Goal: Information Seeking & Learning: Find specific fact

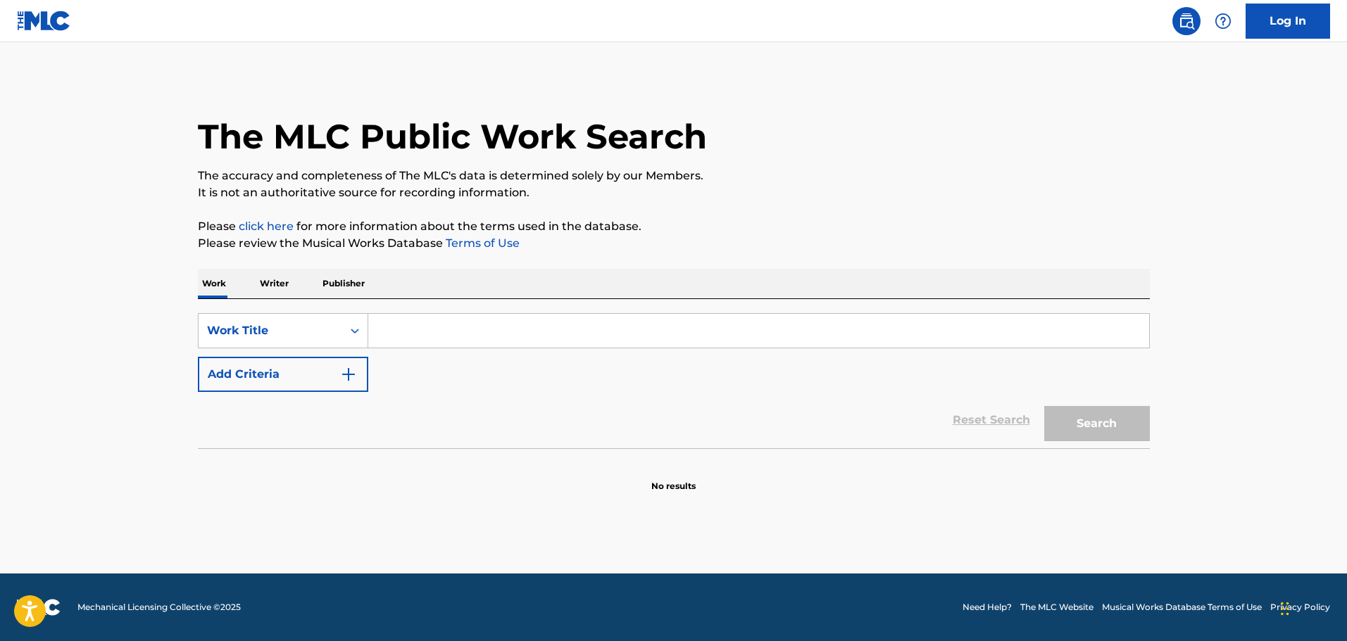
click at [472, 326] on input "Search Form" at bounding box center [758, 331] width 781 height 34
paste input "Sally When The Wine Runs Ou"
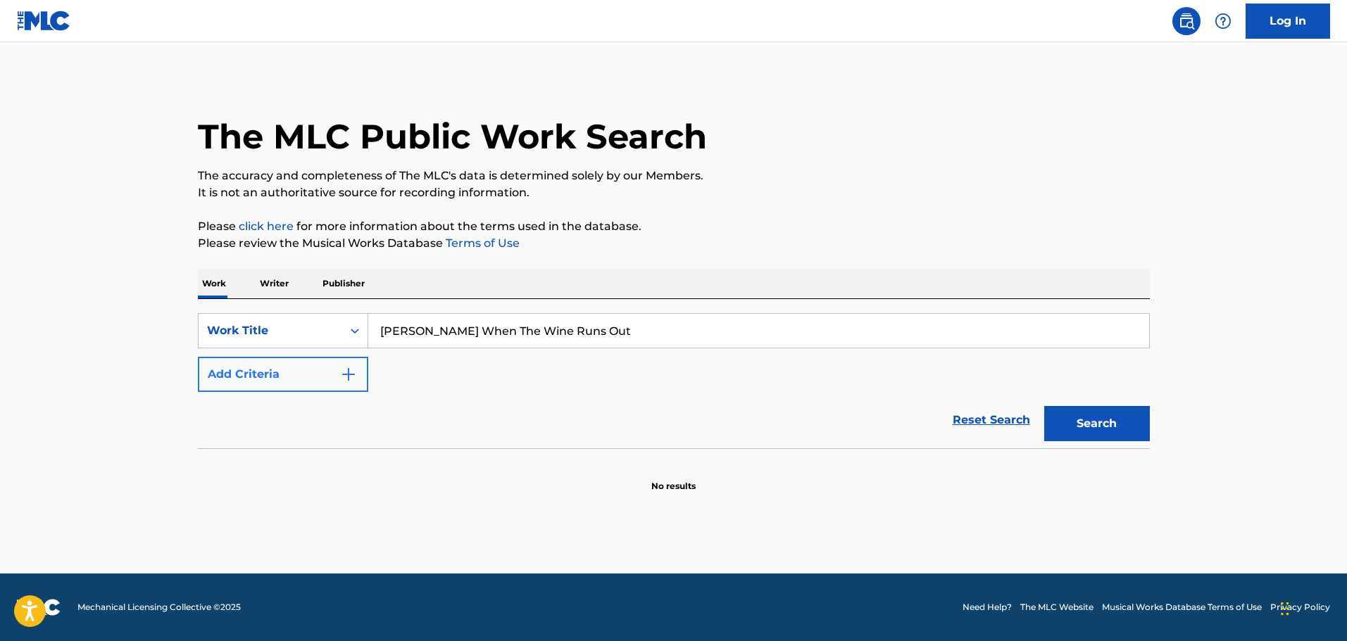
type input "Sally When The Wine Runs Out"
click at [269, 368] on button "Add Criteria" at bounding box center [283, 374] width 170 height 35
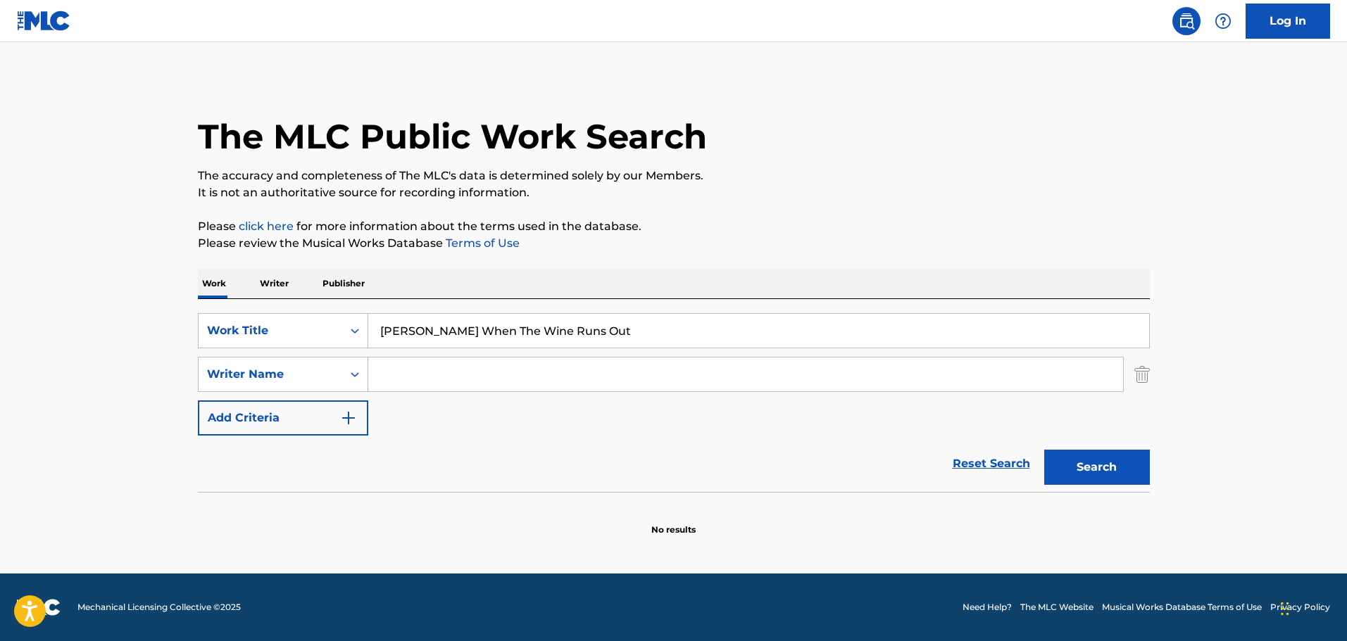
click at [396, 375] on input "Search Form" at bounding box center [745, 375] width 755 height 34
type input "whitford"
click at [1044, 450] on button "Search" at bounding box center [1097, 467] width 106 height 35
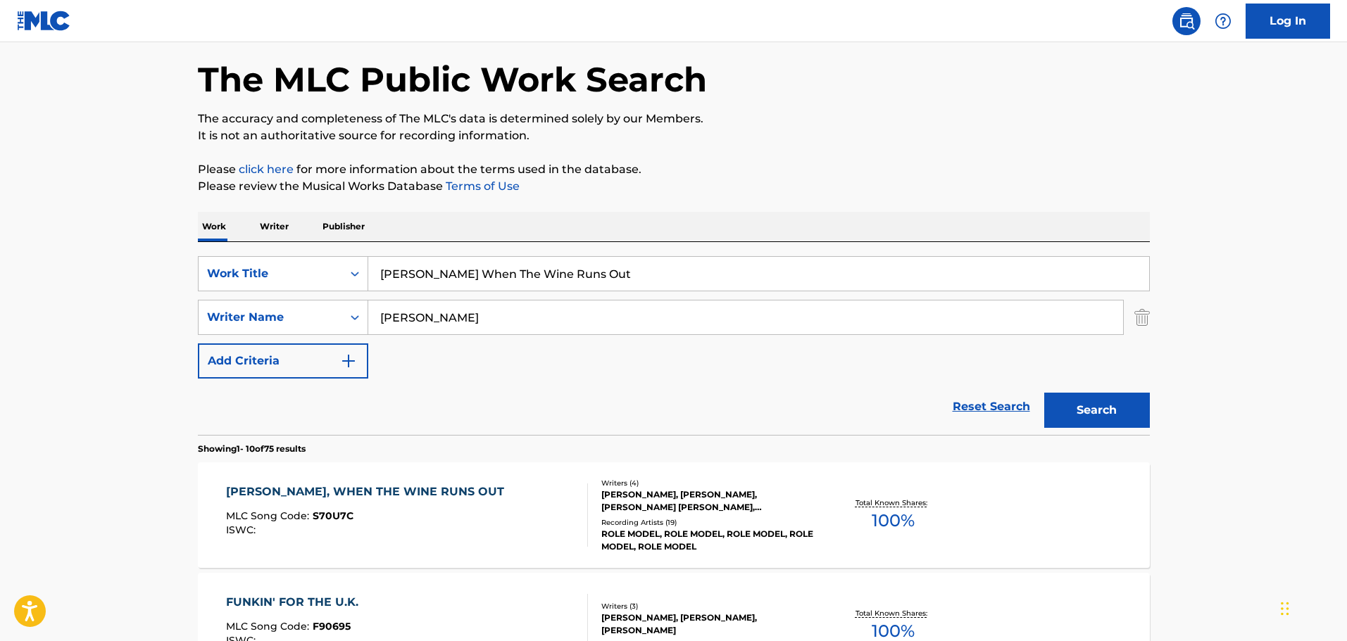
scroll to position [141, 0]
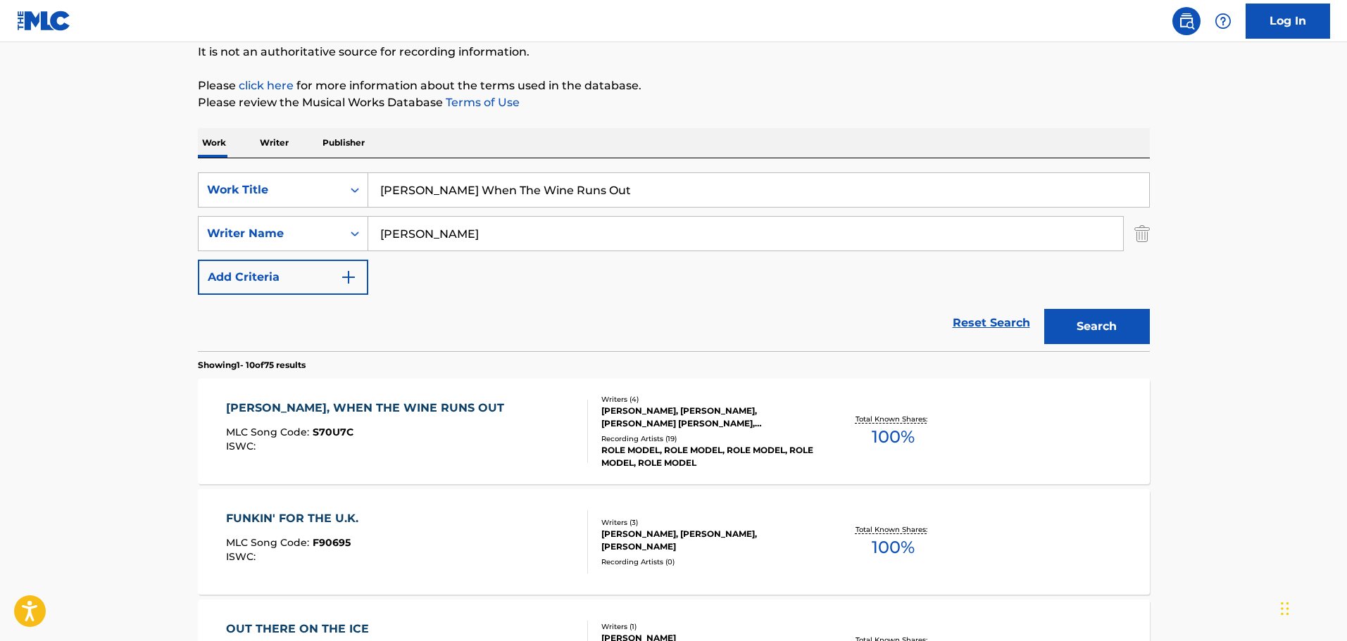
click at [521, 447] on div "SALLY, WHEN THE WINE RUNS OUT MLC Song Code : S70U7C ISWC :" at bounding box center [407, 431] width 362 height 63
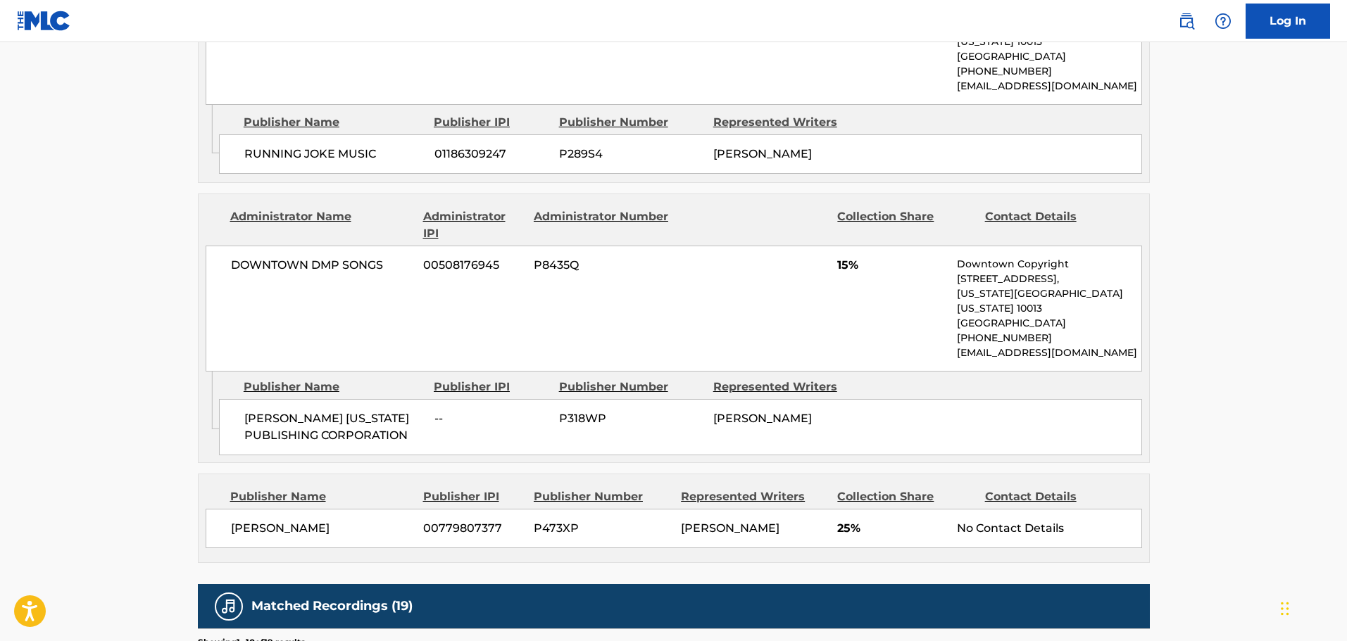
scroll to position [1831, 0]
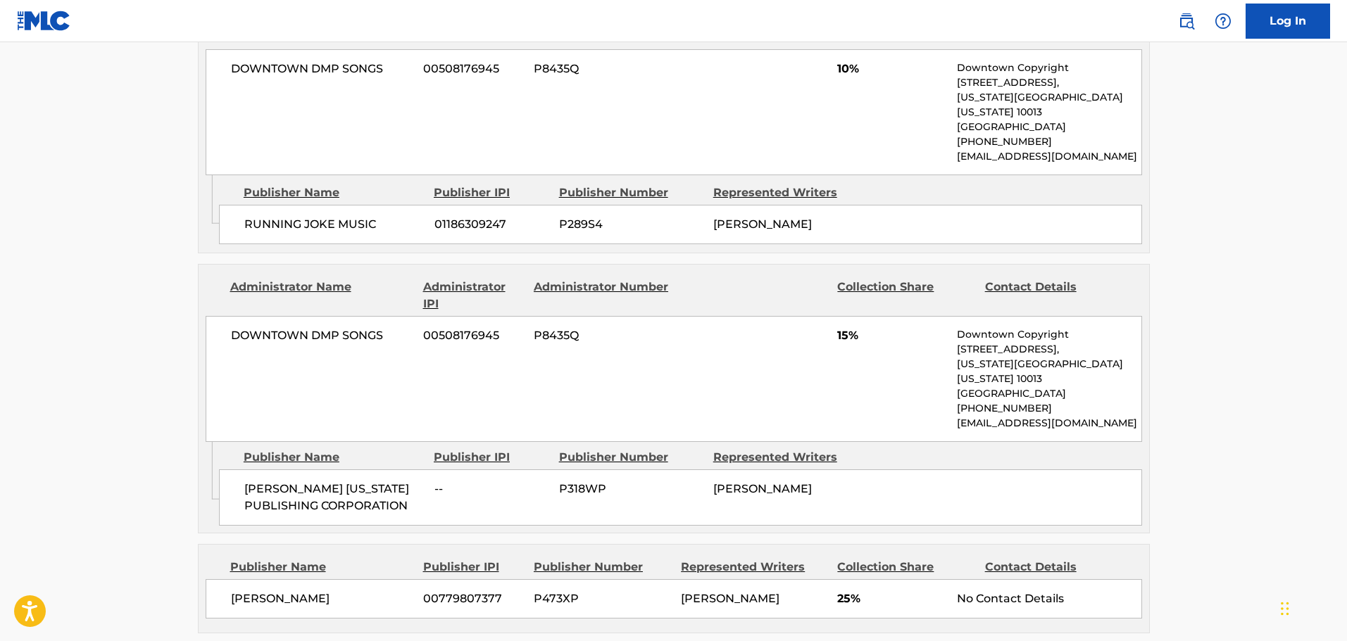
drag, startPoint x: 386, startPoint y: 442, endPoint x: 190, endPoint y: 442, distance: 195.8
copy span "[PERSON_NAME]"
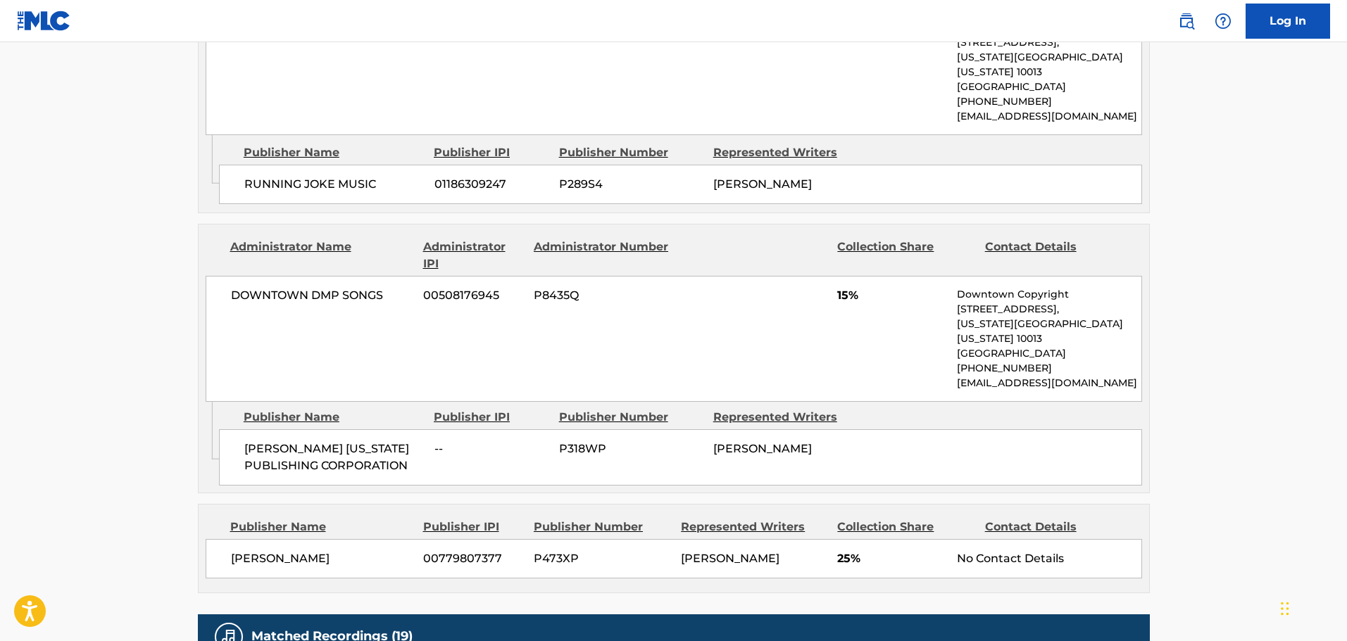
scroll to position [1865, 0]
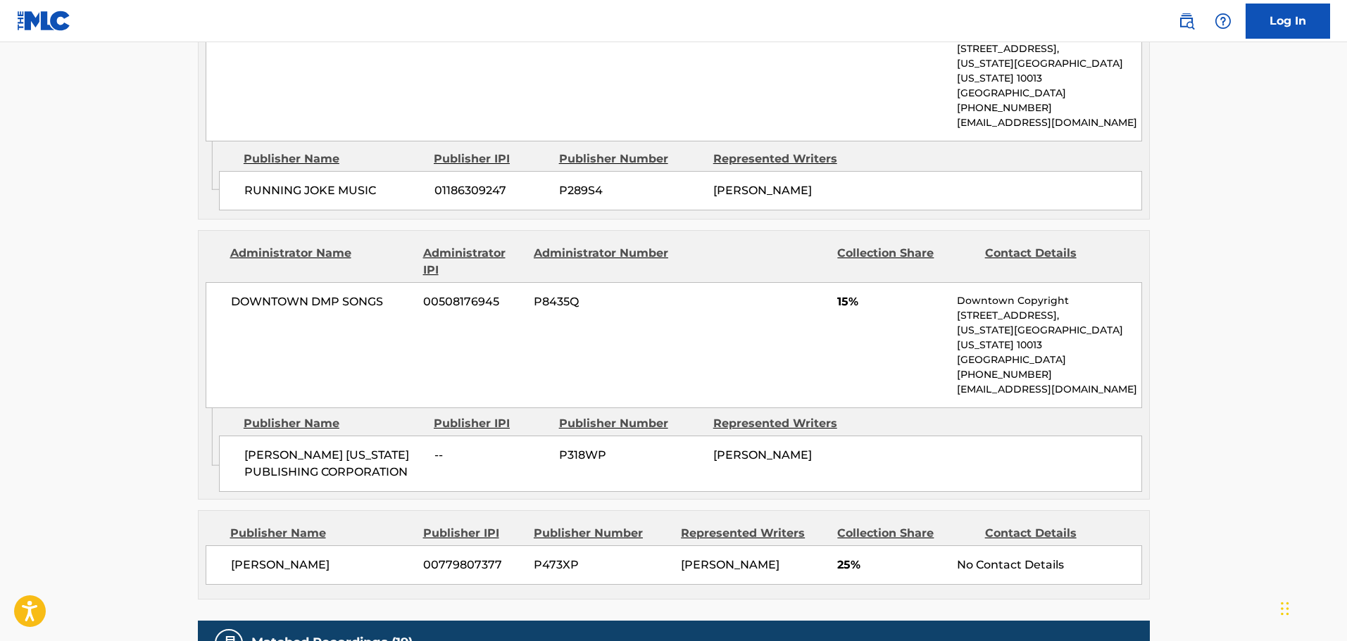
click at [483, 557] on span "00779807377" at bounding box center [473, 565] width 100 height 17
click at [549, 557] on span "P473XP" at bounding box center [602, 565] width 137 height 17
copy span "P473XP"
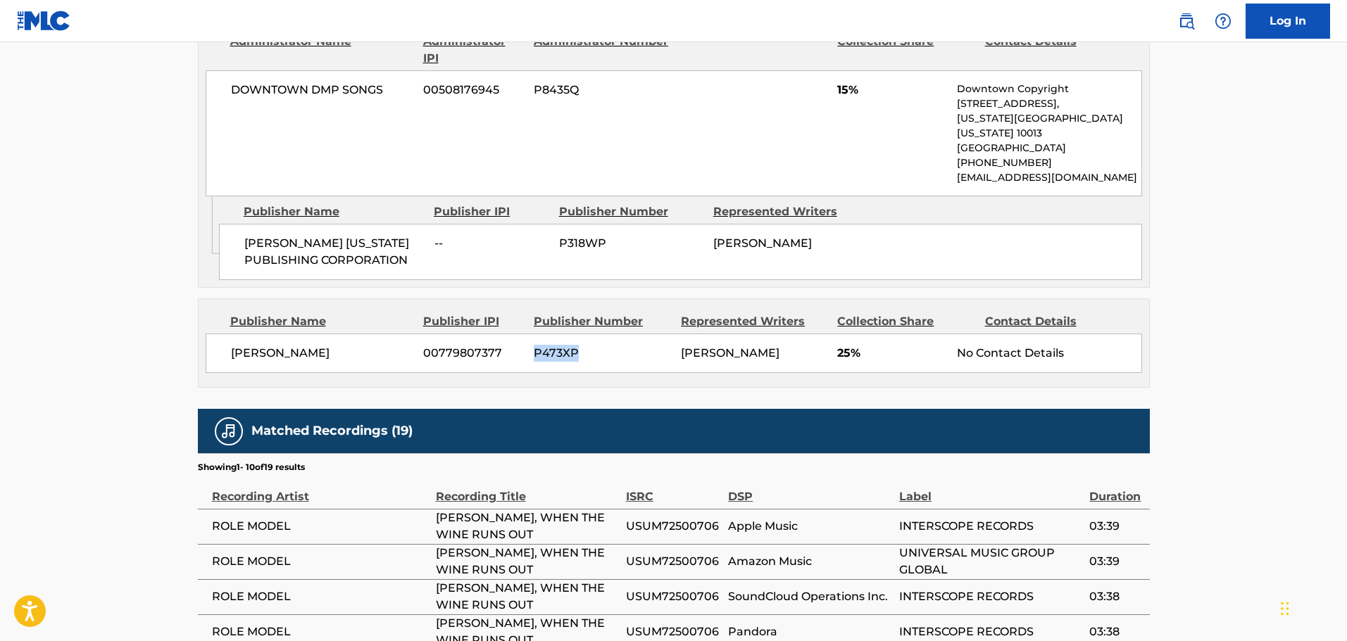
scroll to position [2287, 0]
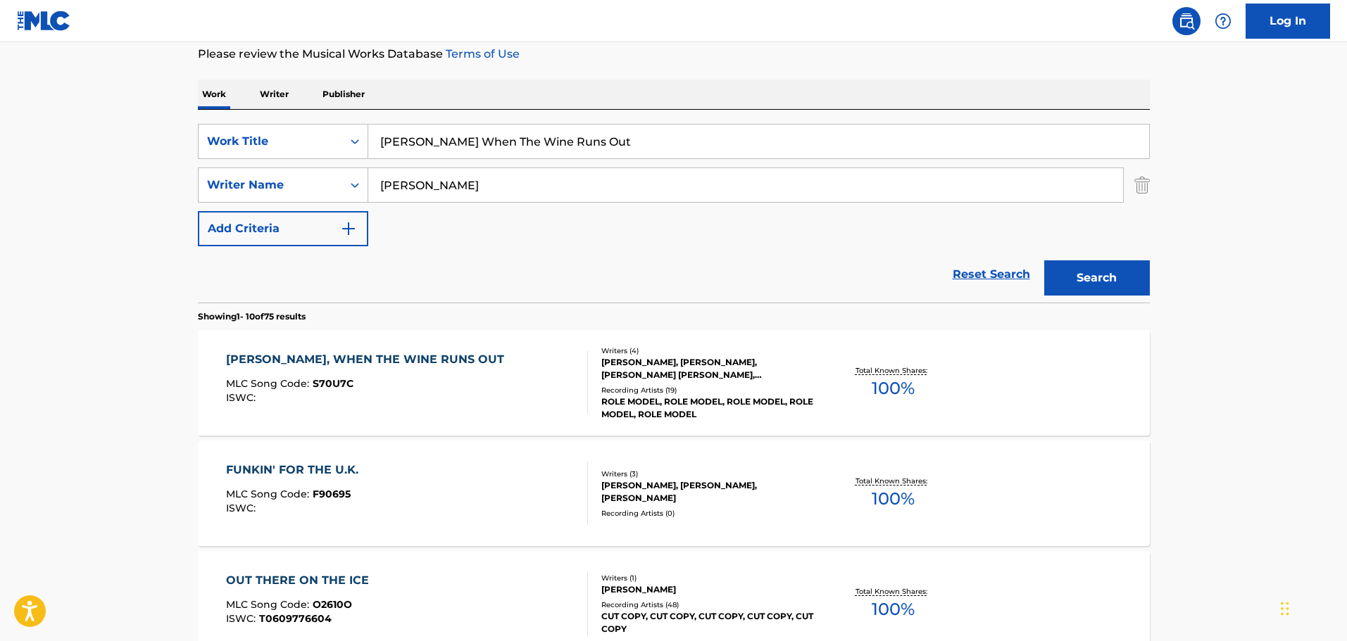
scroll to position [211, 0]
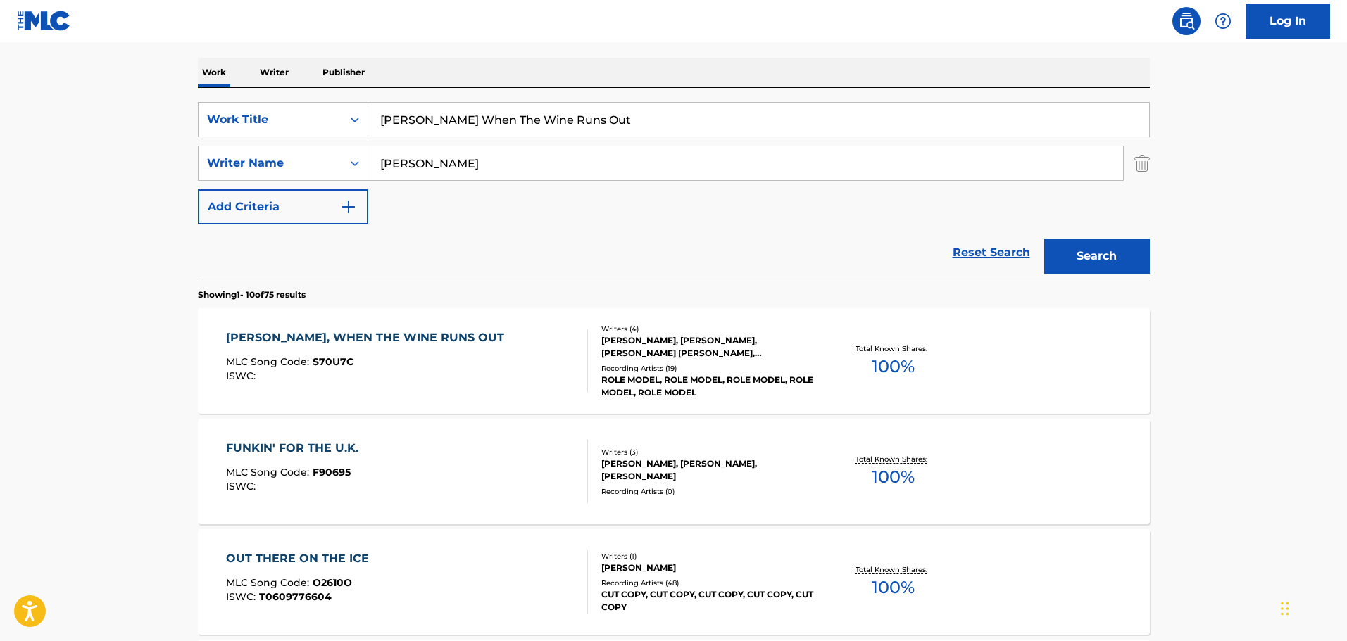
click at [556, 468] on div "FUNKIN' FOR THE U.K. MLC Song Code : F90695 ISWC :" at bounding box center [407, 471] width 362 height 63
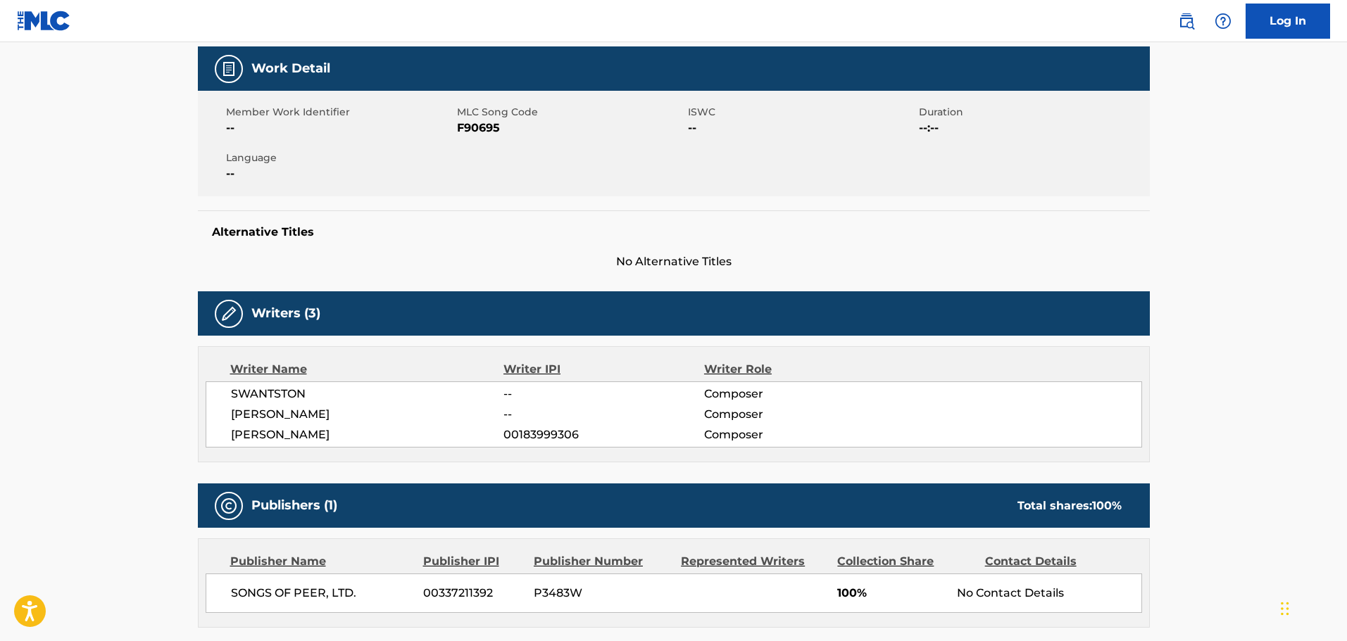
scroll to position [435, 0]
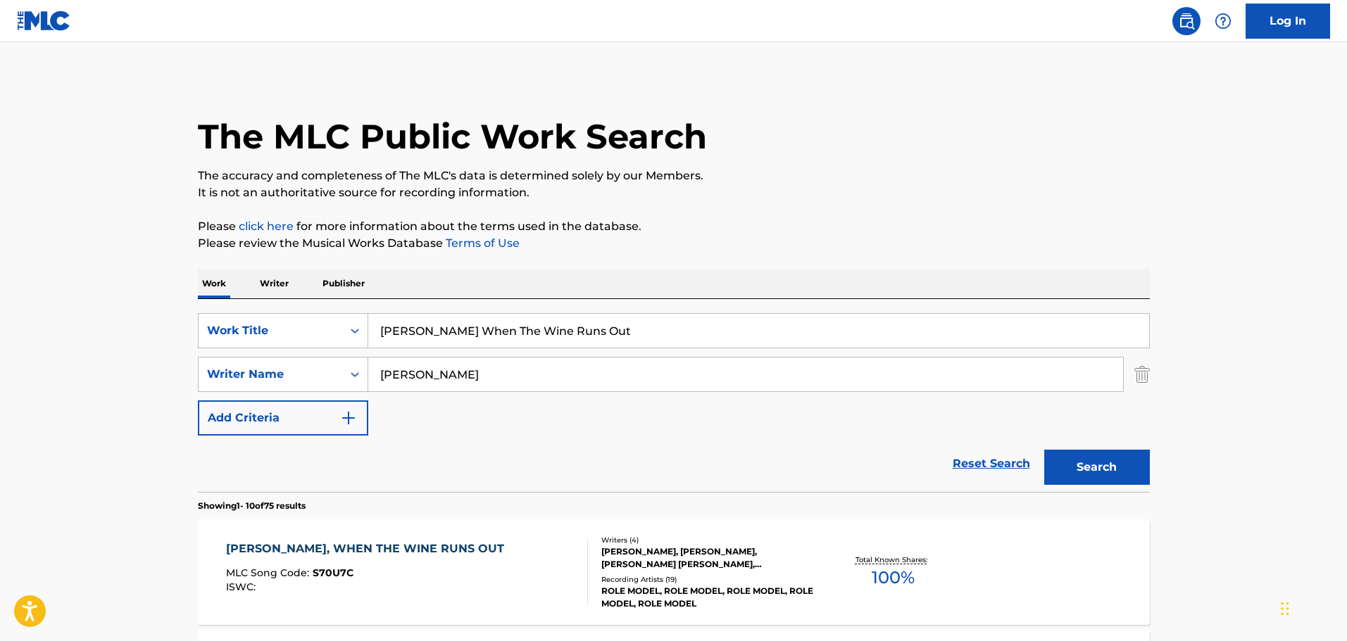
click at [286, 287] on p "Writer" at bounding box center [274, 284] width 37 height 30
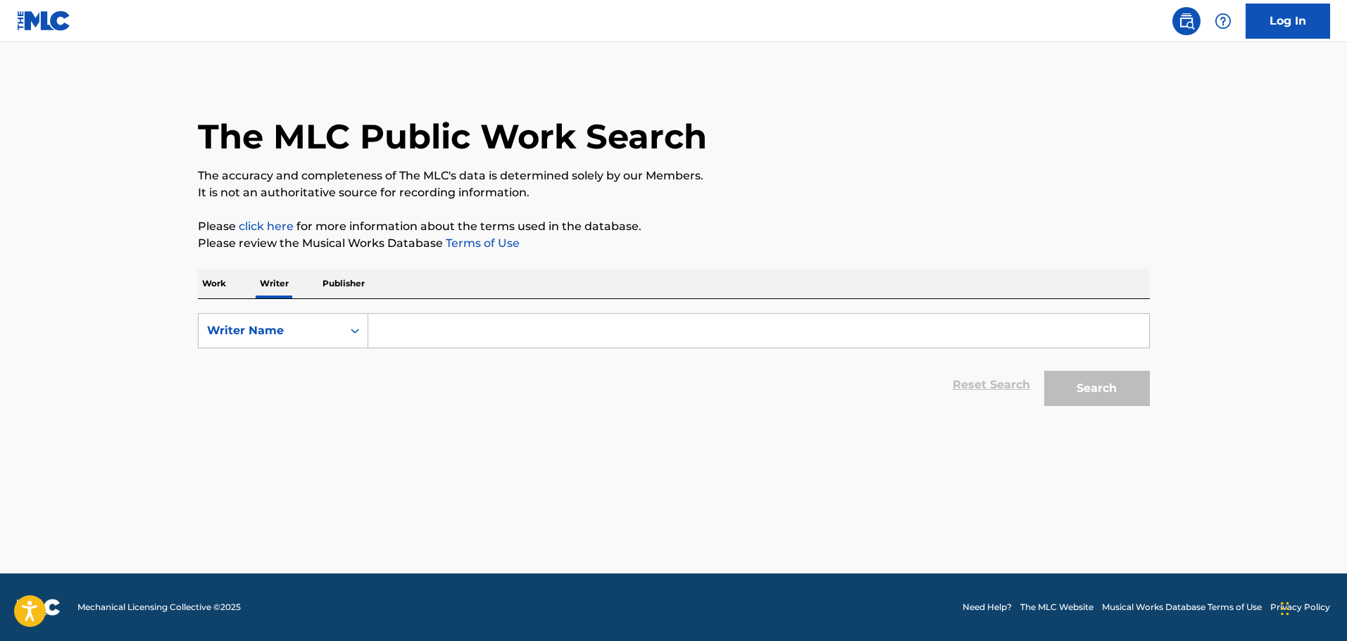
click at [487, 333] on input "Search Form" at bounding box center [758, 331] width 781 height 34
paste input "P473XP"
type input "P"
type input "harrison whitford"
click at [1044, 371] on button "Search" at bounding box center [1097, 388] width 106 height 35
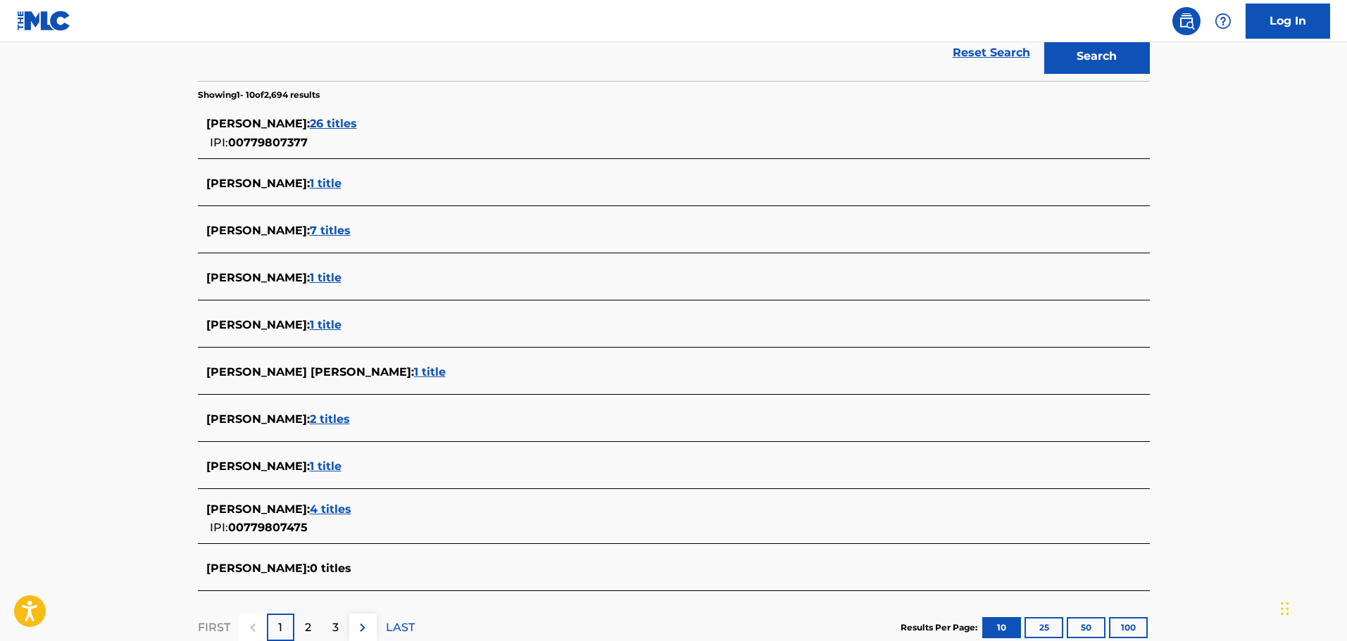
scroll to position [352, 0]
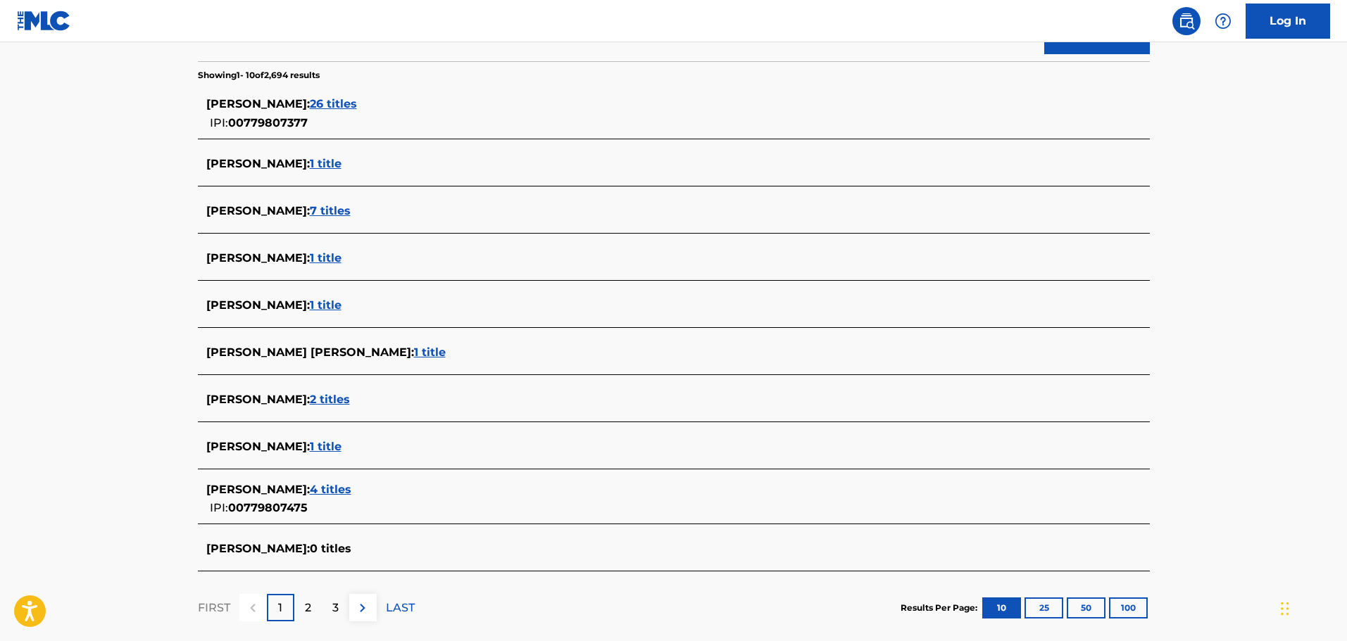
click at [351, 489] on span "4 titles" at bounding box center [331, 489] width 42 height 13
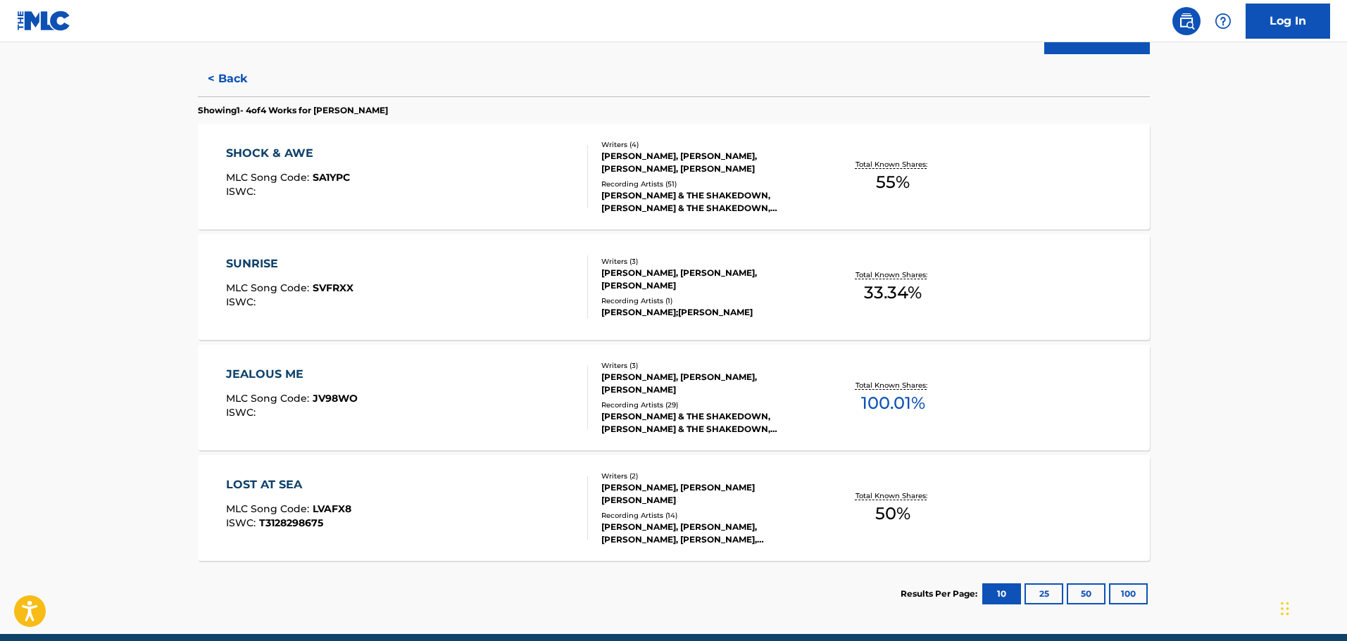
click at [463, 392] on div "JEALOUS ME MLC Song Code : JV98WO ISWC :" at bounding box center [407, 397] width 362 height 63
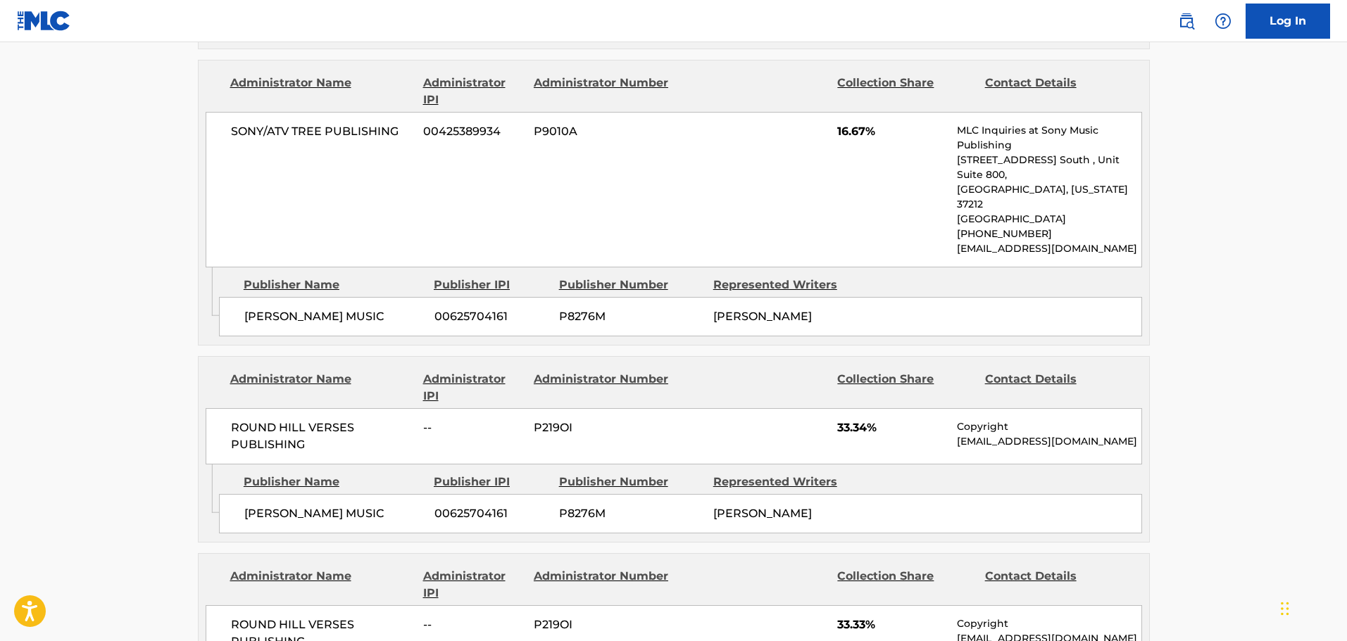
scroll to position [563, 0]
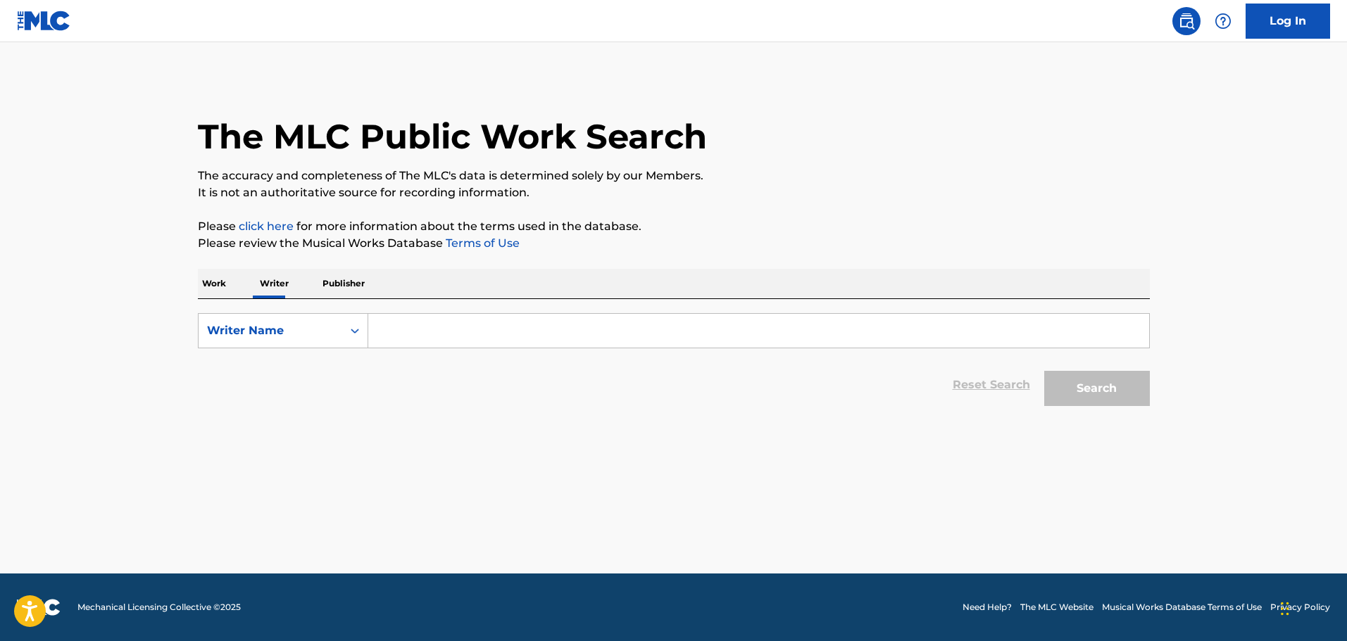
drag, startPoint x: 415, startPoint y: 336, endPoint x: 30, endPoint y: 342, distance: 385.9
click at [412, 336] on input "Search Form" at bounding box center [758, 331] width 781 height 34
drag, startPoint x: 408, startPoint y: 327, endPoint x: 605, endPoint y: 355, distance: 198.5
click at [408, 327] on input "Search Form" at bounding box center [758, 331] width 781 height 34
paste input "[PERSON_NAME]"
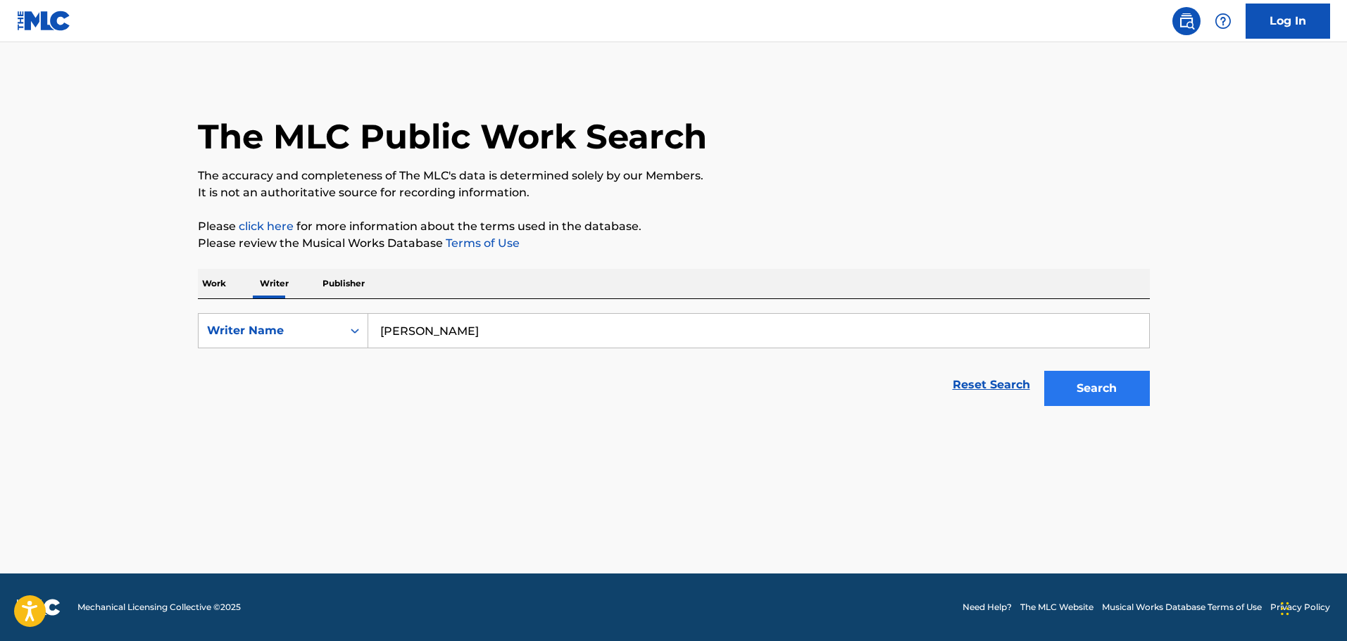
type input "[PERSON_NAME]"
click at [1096, 395] on button "Search" at bounding box center [1097, 388] width 106 height 35
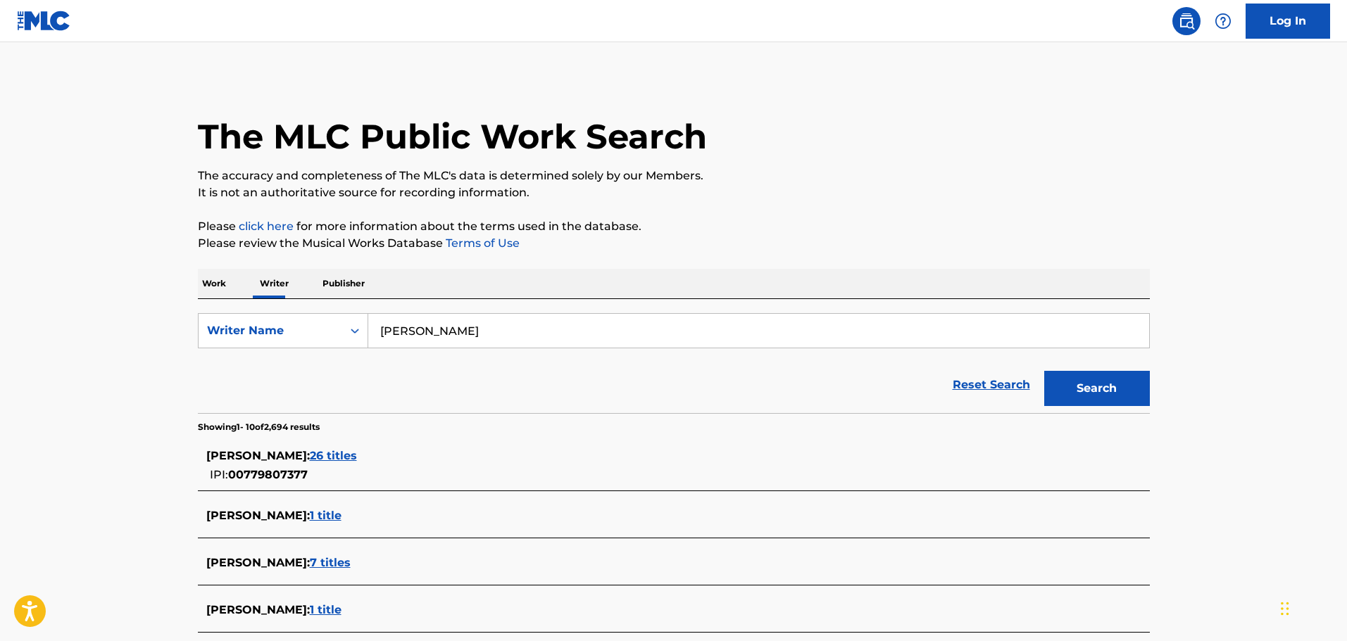
scroll to position [430, 0]
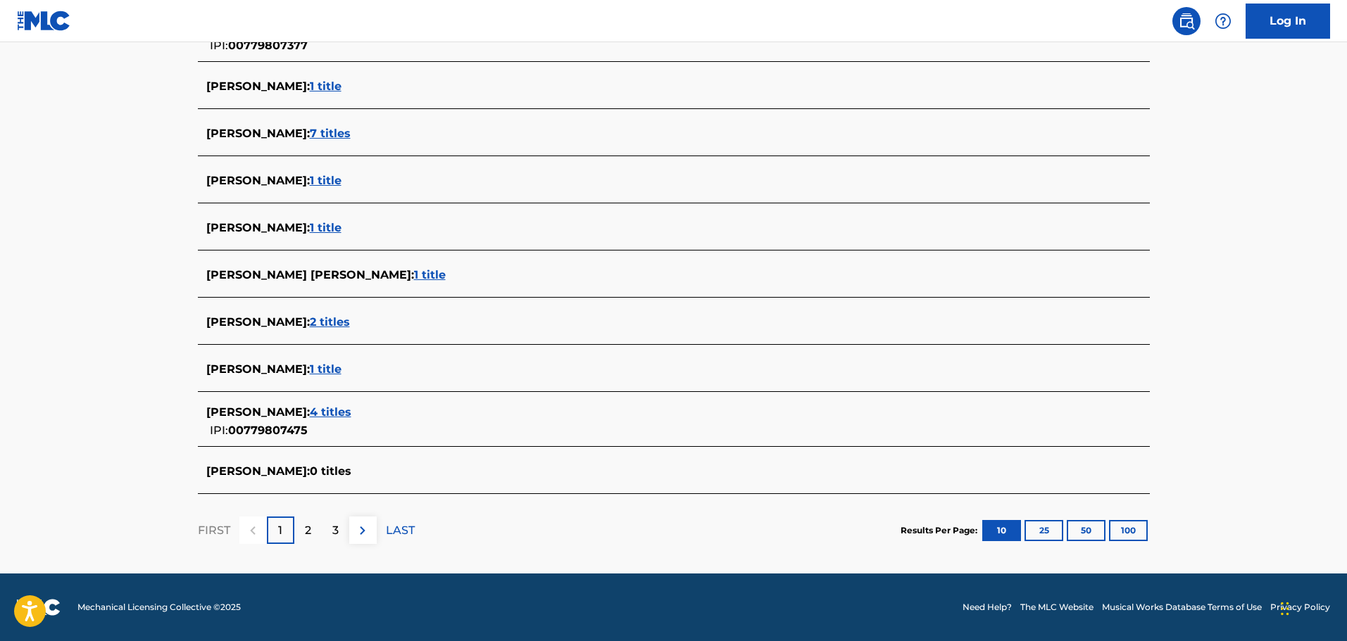
click at [342, 369] on span "1 title" at bounding box center [326, 369] width 32 height 13
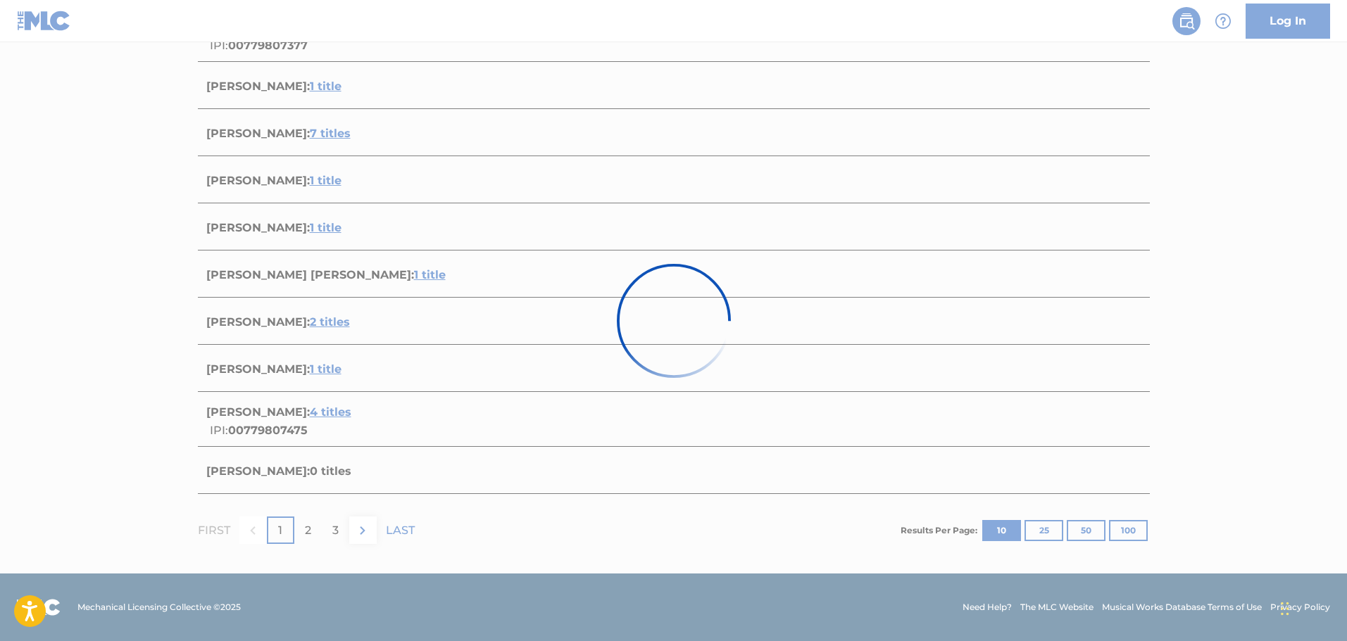
scroll to position [81, 0]
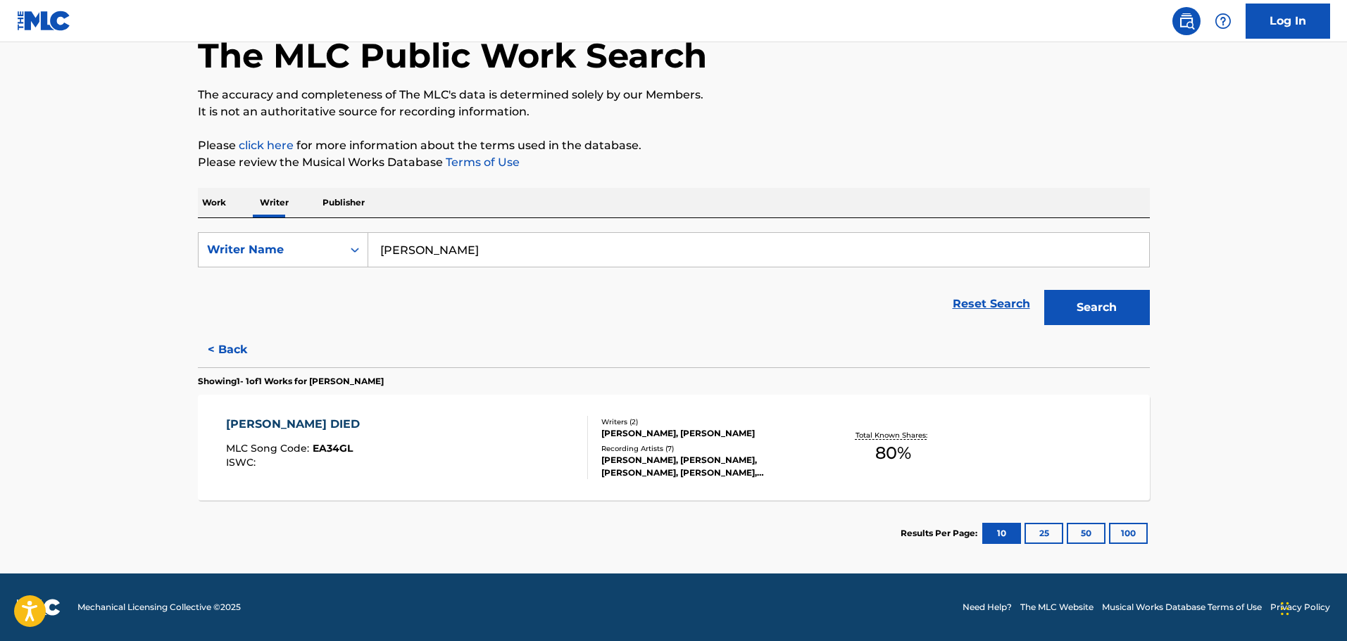
click at [522, 447] on div "[PERSON_NAME] DIED MLC Song Code : EA34GL ISWC :" at bounding box center [407, 447] width 362 height 63
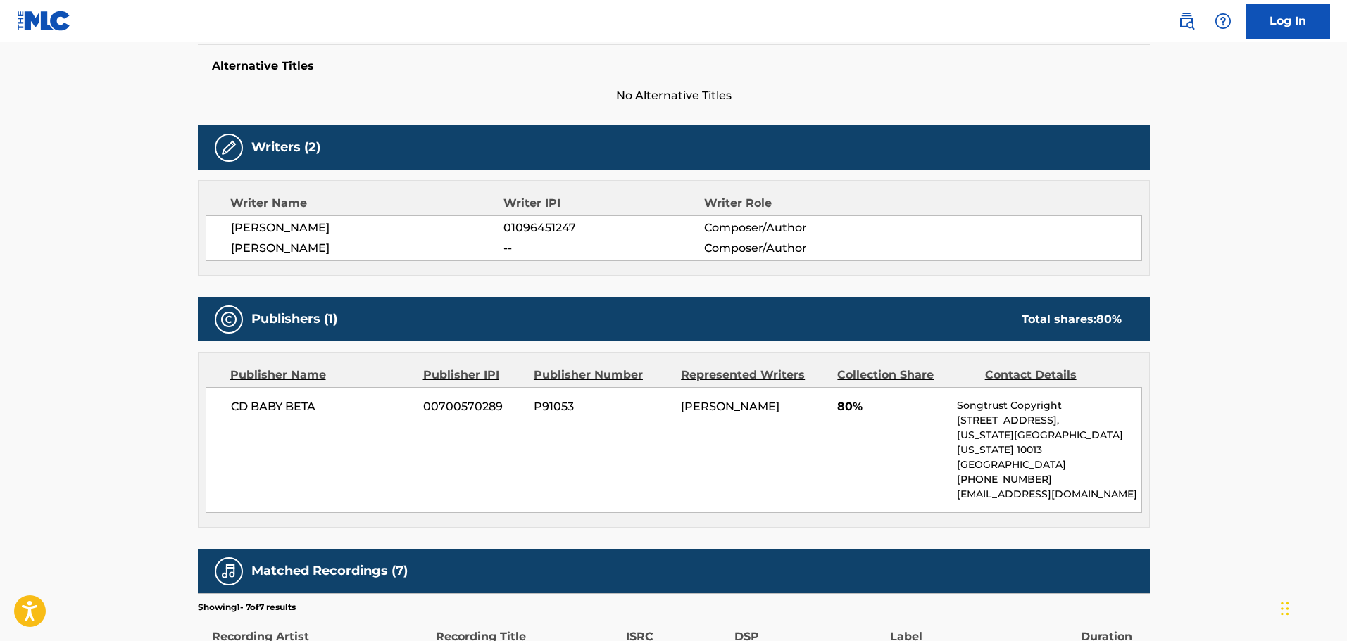
scroll to position [422, 0]
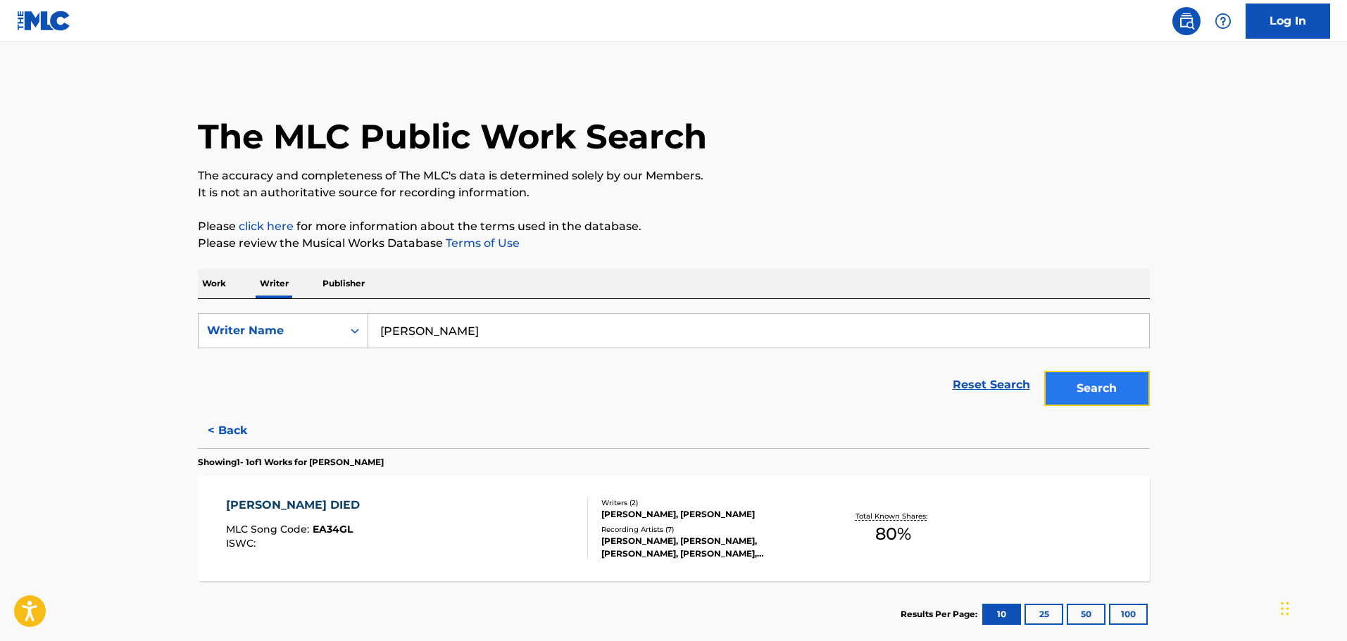
click at [1132, 389] on button "Search" at bounding box center [1097, 388] width 106 height 35
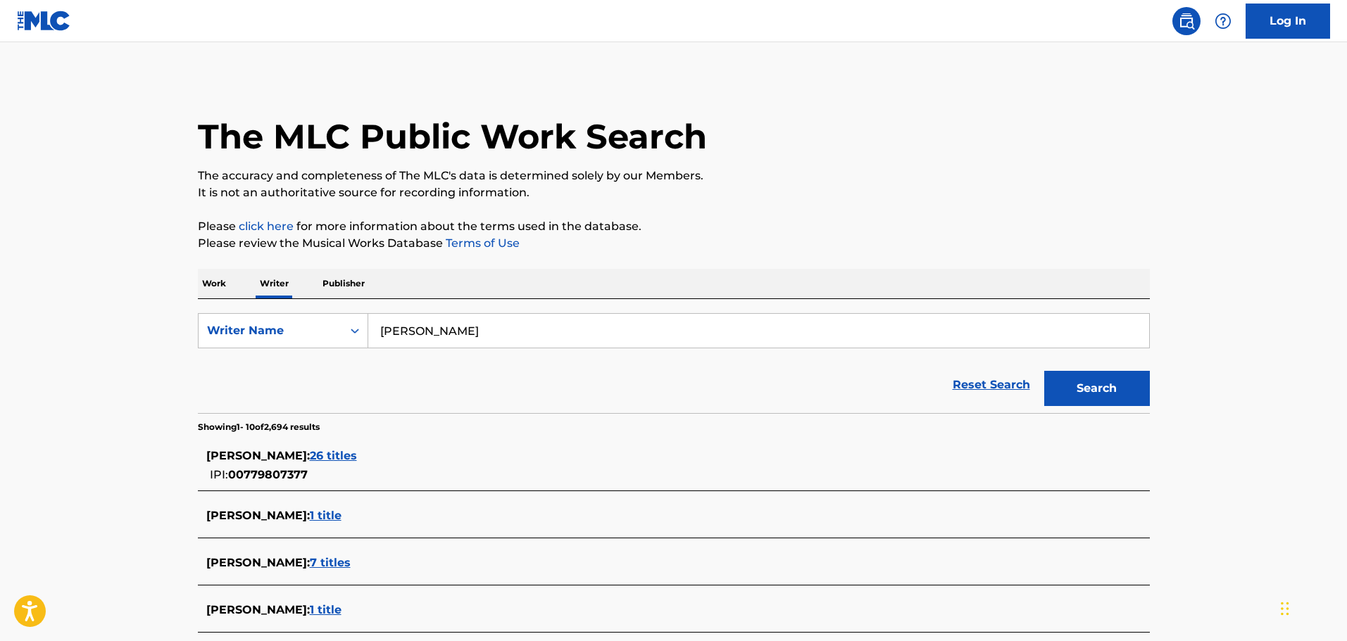
scroll to position [430, 0]
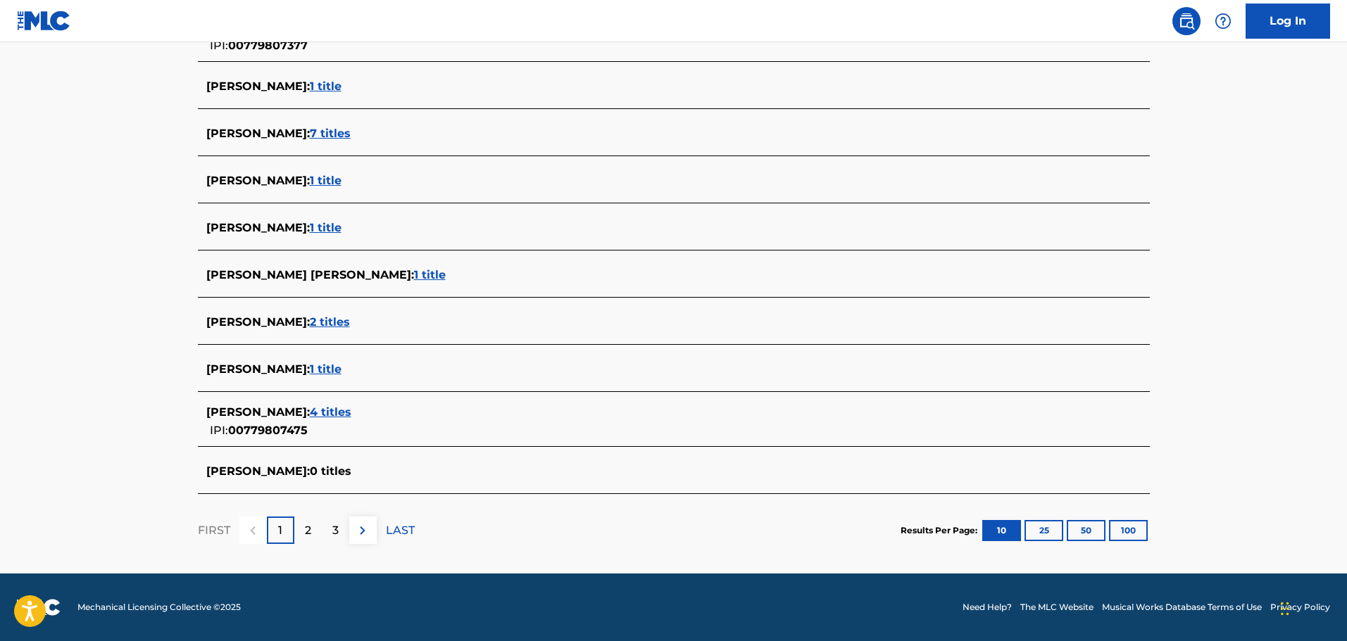
click at [291, 274] on span "[PERSON_NAME] [PERSON_NAME] :" at bounding box center [310, 274] width 208 height 13
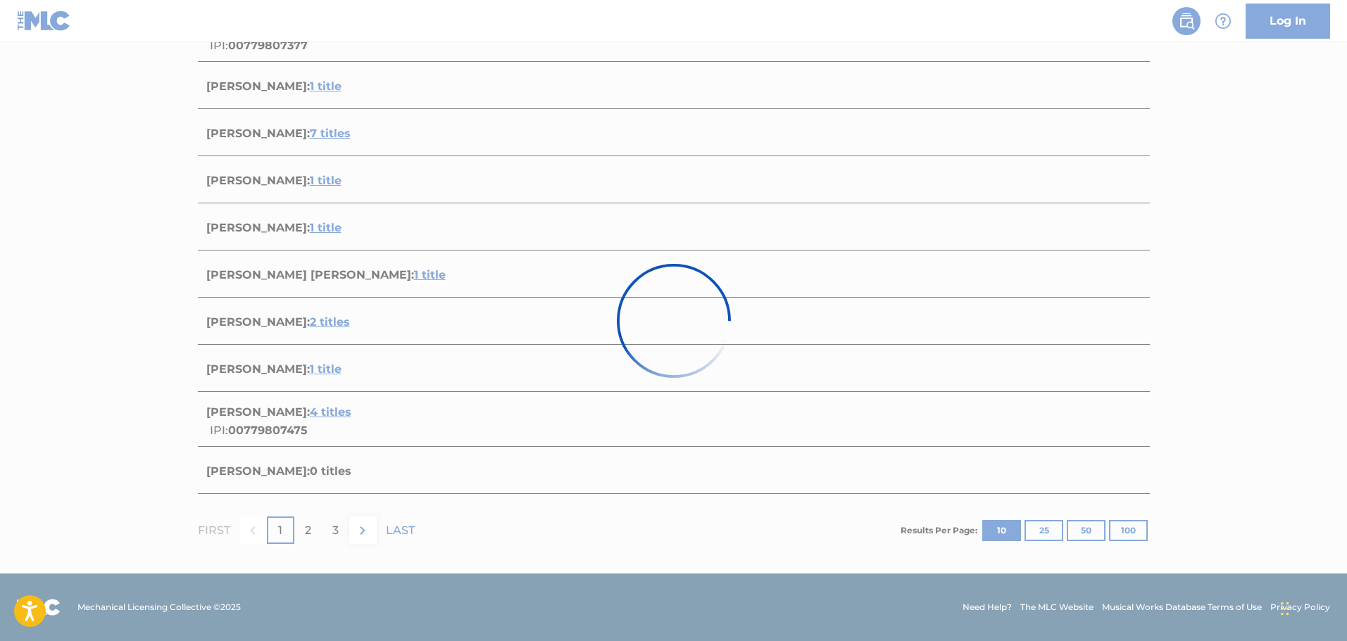
scroll to position [81, 0]
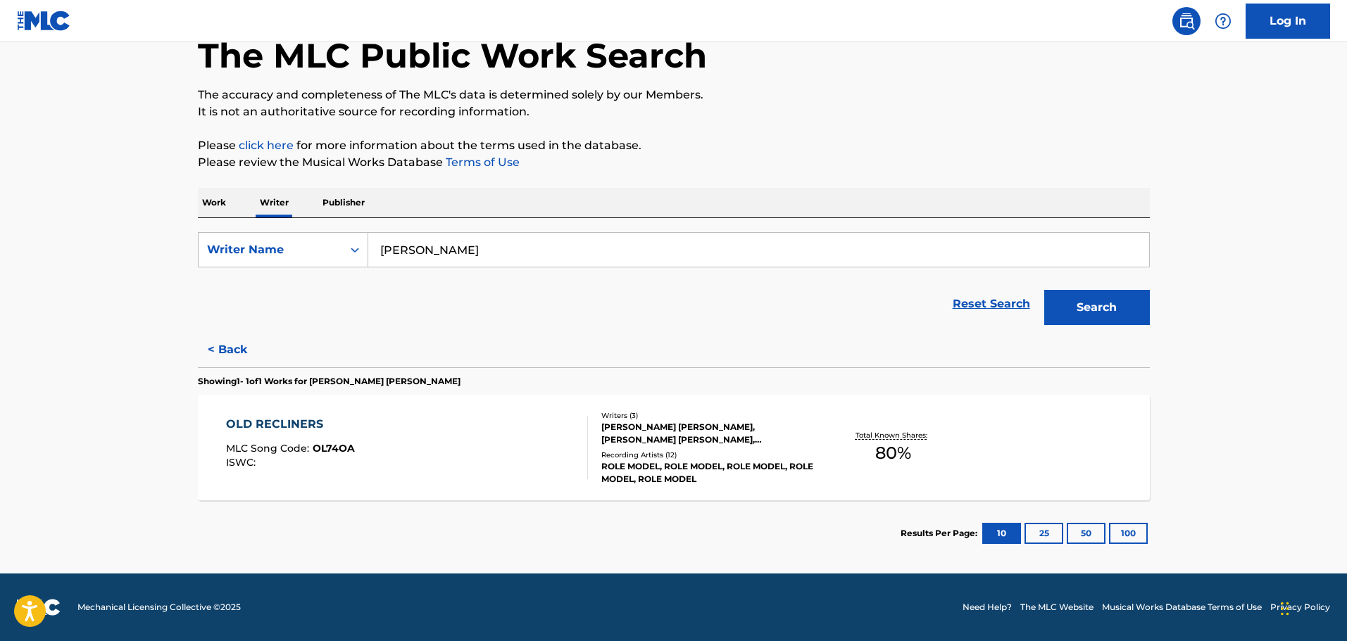
click at [578, 488] on div "OLD RECLINERS MLC Song Code : OL74OA ISWC : Writers ( 3 ) [PERSON_NAME] [PERSON…" at bounding box center [674, 448] width 952 height 106
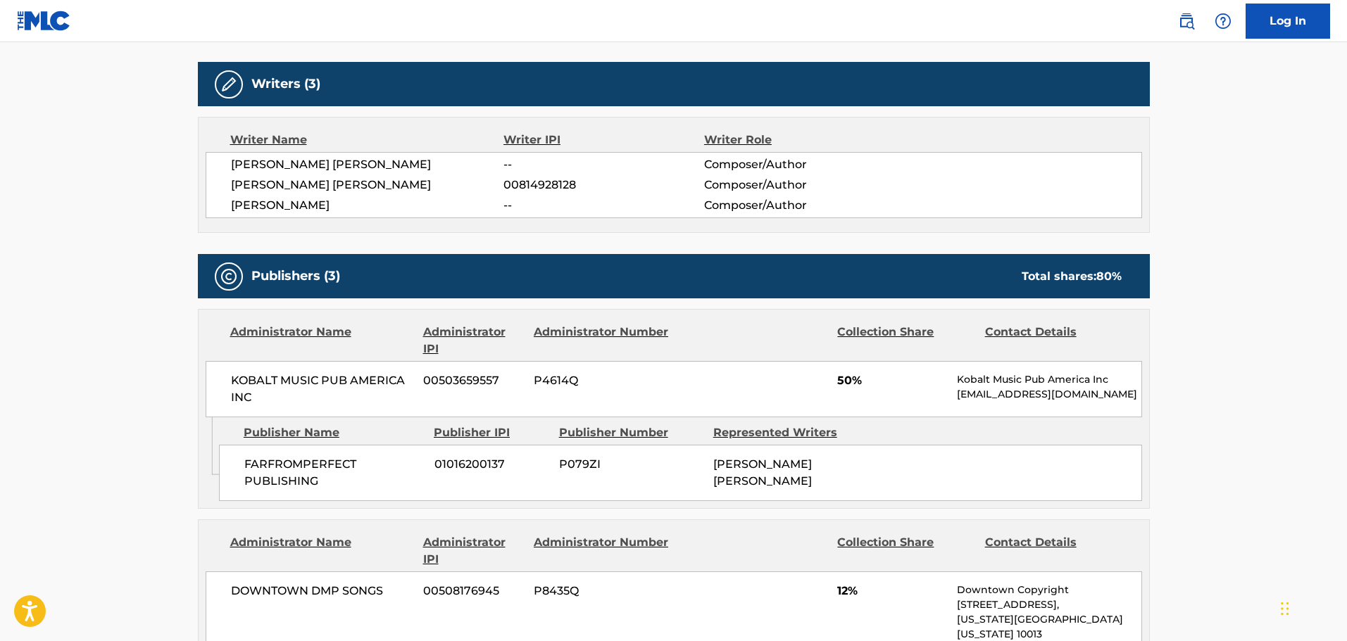
scroll to position [422, 0]
